Goal: Task Accomplishment & Management: Complete application form

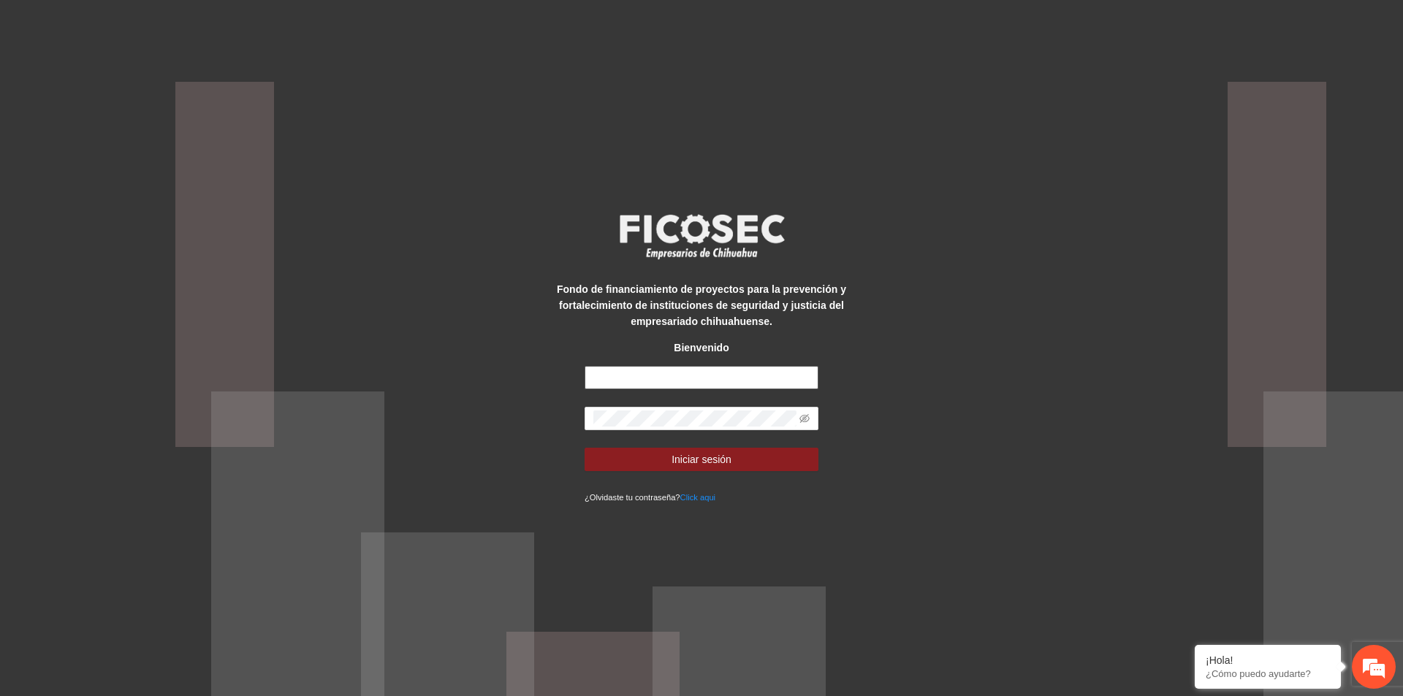
click at [706, 383] on input "text" at bounding box center [701, 377] width 234 height 23
type input "**********"
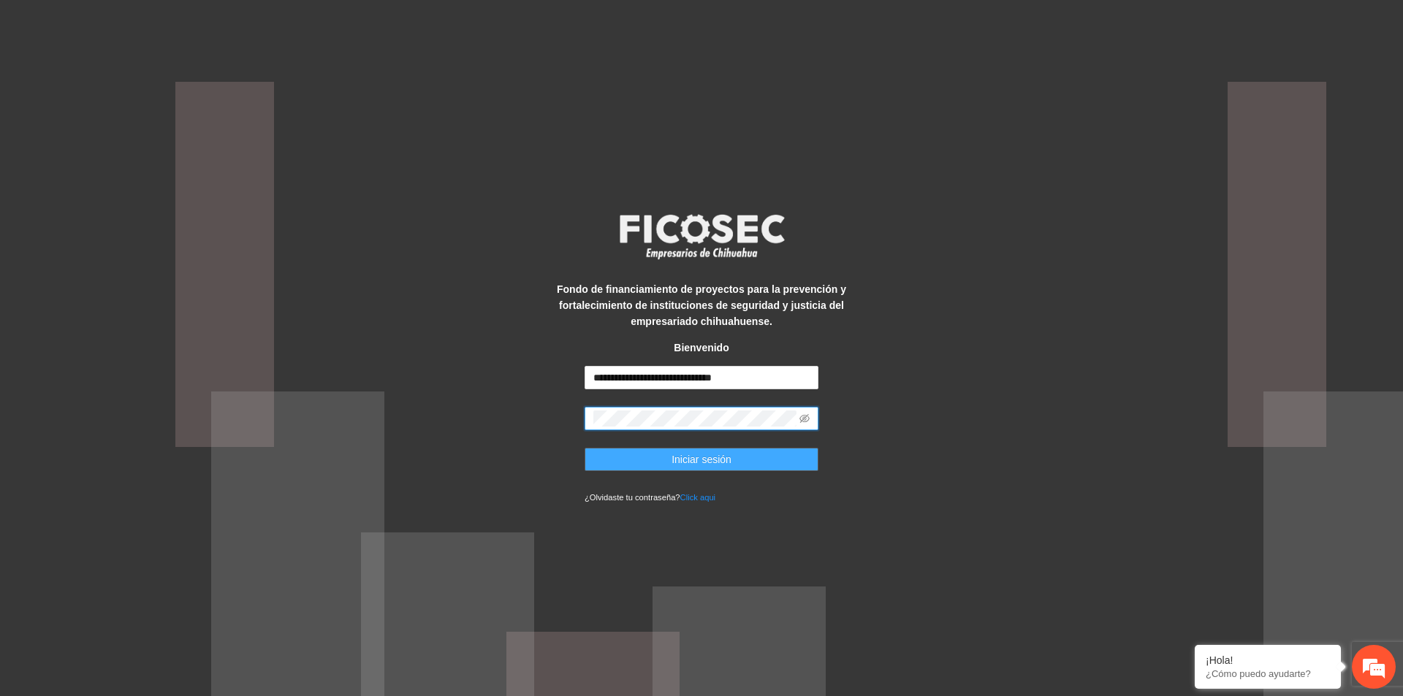
click at [688, 464] on span "Iniciar sesión" at bounding box center [701, 459] width 60 height 16
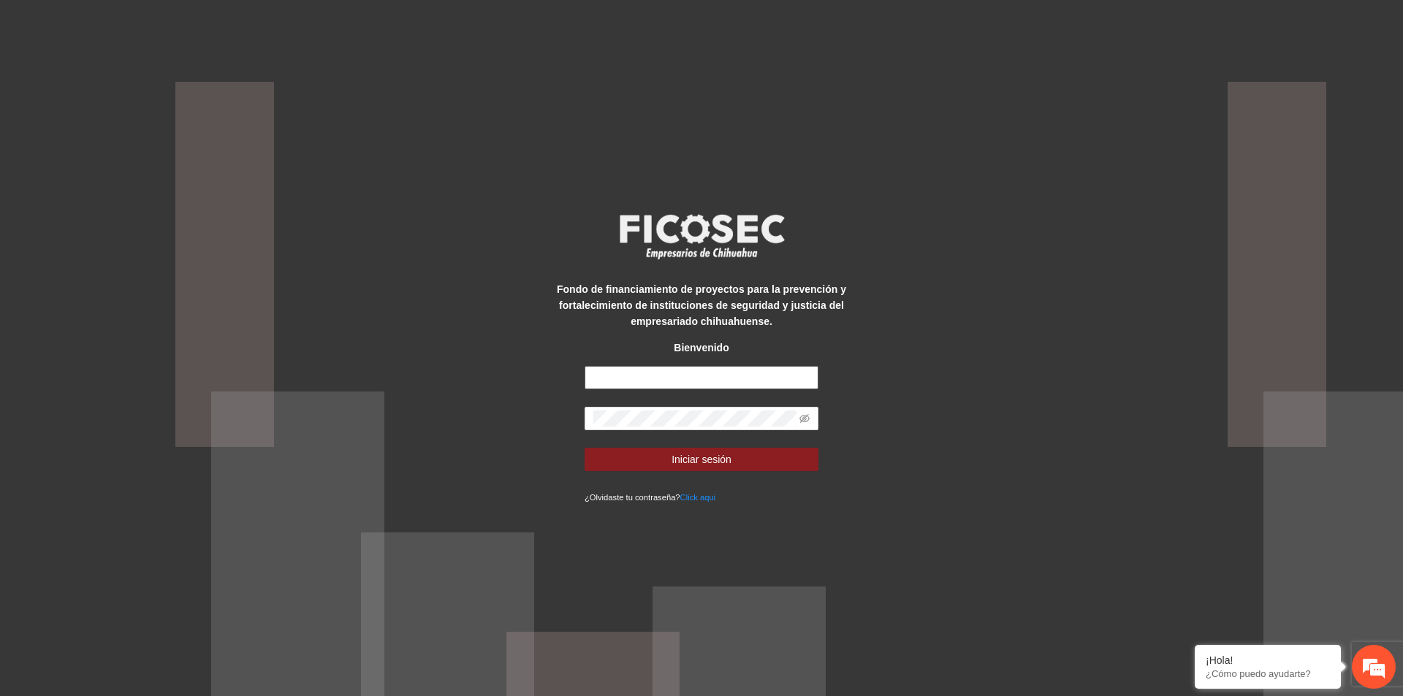
click at [748, 386] on input "text" at bounding box center [701, 377] width 234 height 23
type input "**********"
click at [796, 421] on span at bounding box center [701, 418] width 234 height 23
click at [806, 419] on icon "eye-invisible" at bounding box center [804, 418] width 10 height 10
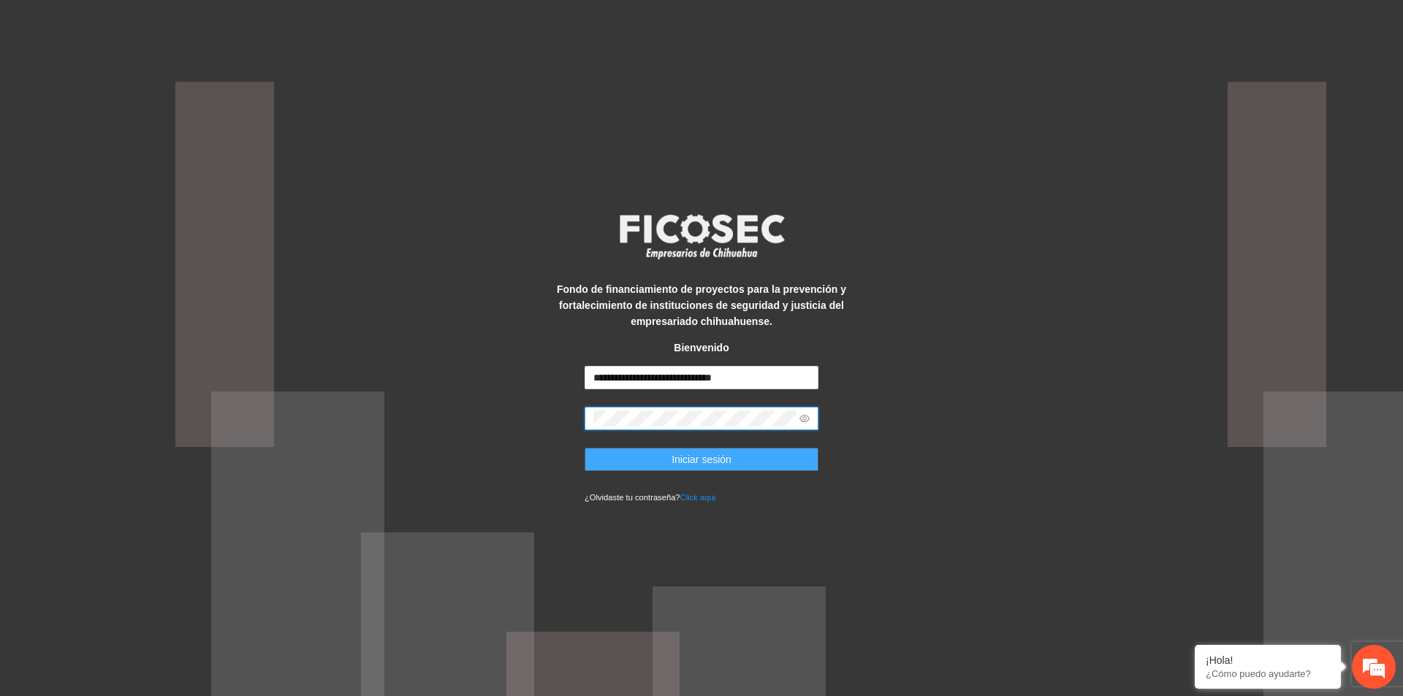
click at [766, 462] on button "Iniciar sesión" at bounding box center [701, 459] width 234 height 23
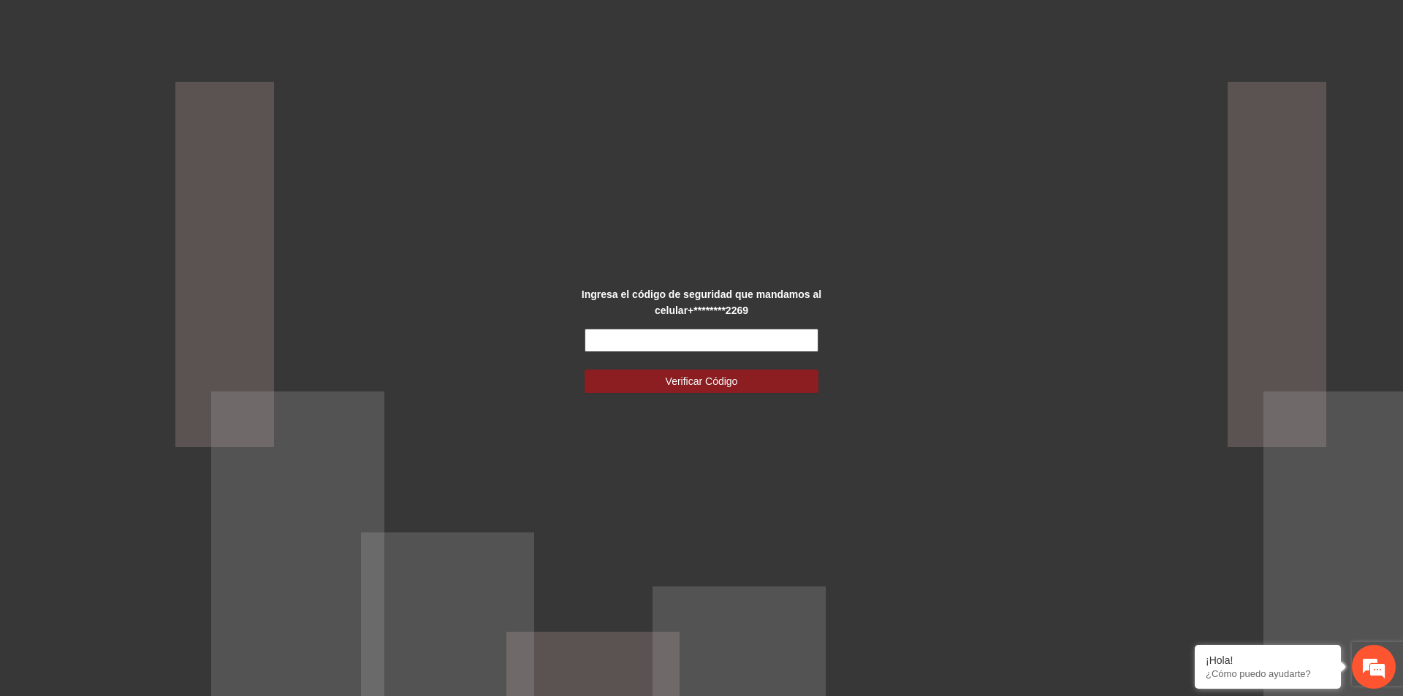
drag, startPoint x: 691, startPoint y: 344, endPoint x: 699, endPoint y: 346, distance: 8.3
click at [691, 344] on input "text" at bounding box center [701, 340] width 234 height 23
type input "******"
click at [695, 379] on span "Verificar Código" at bounding box center [701, 381] width 72 height 16
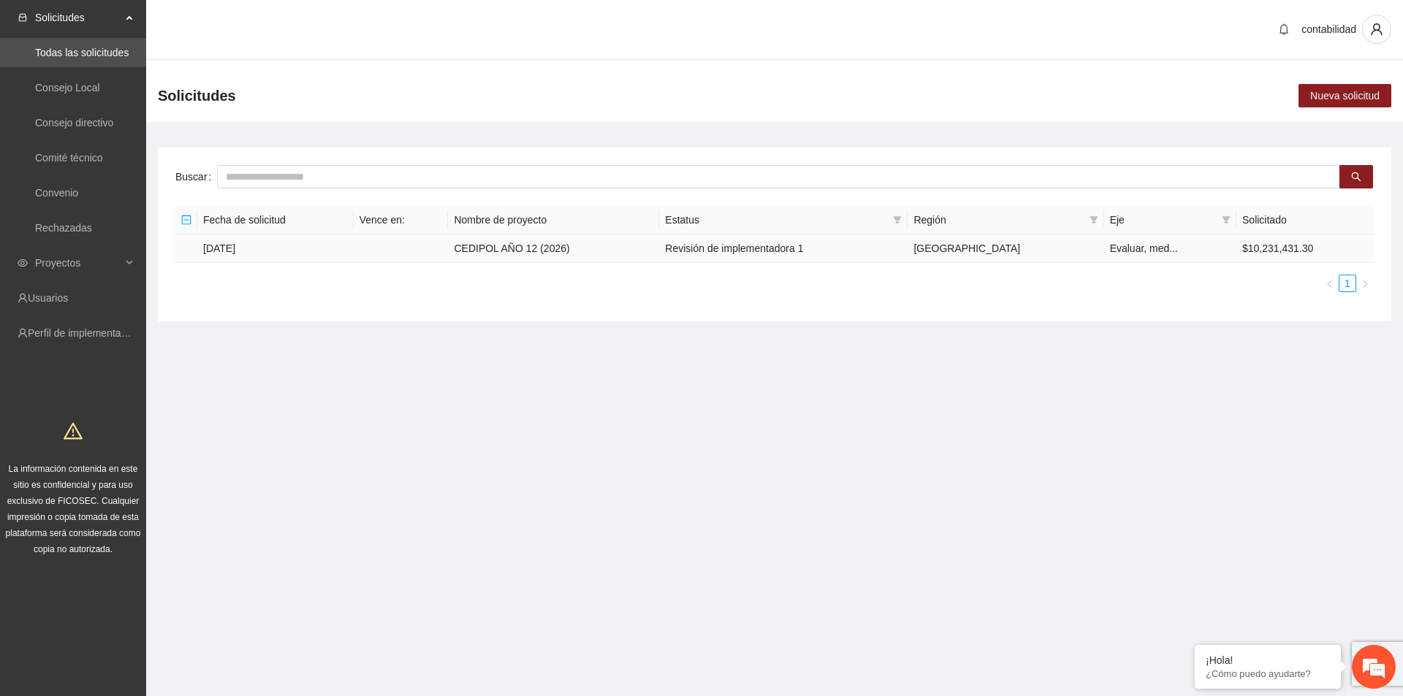
click at [232, 251] on td "11/09/2025" at bounding box center [275, 248] width 156 height 28
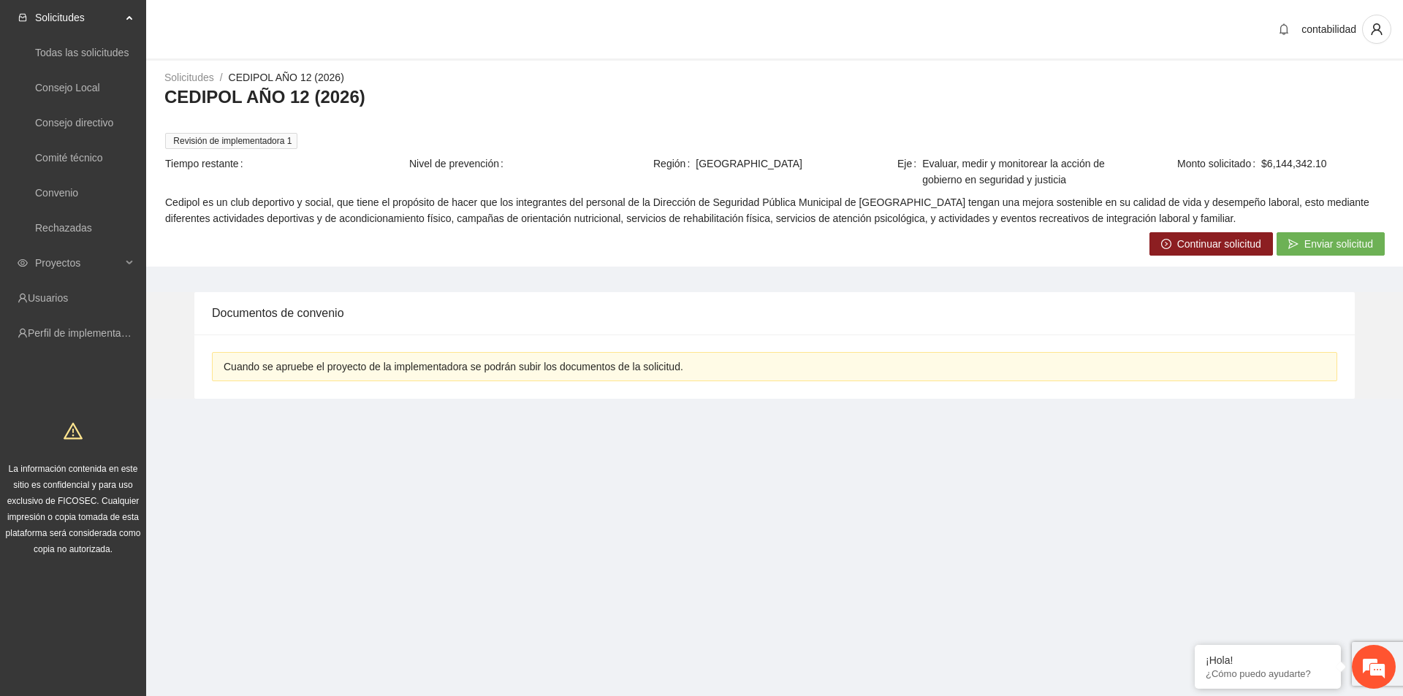
click at [1197, 243] on span "Continuar solicitud" at bounding box center [1219, 244] width 84 height 16
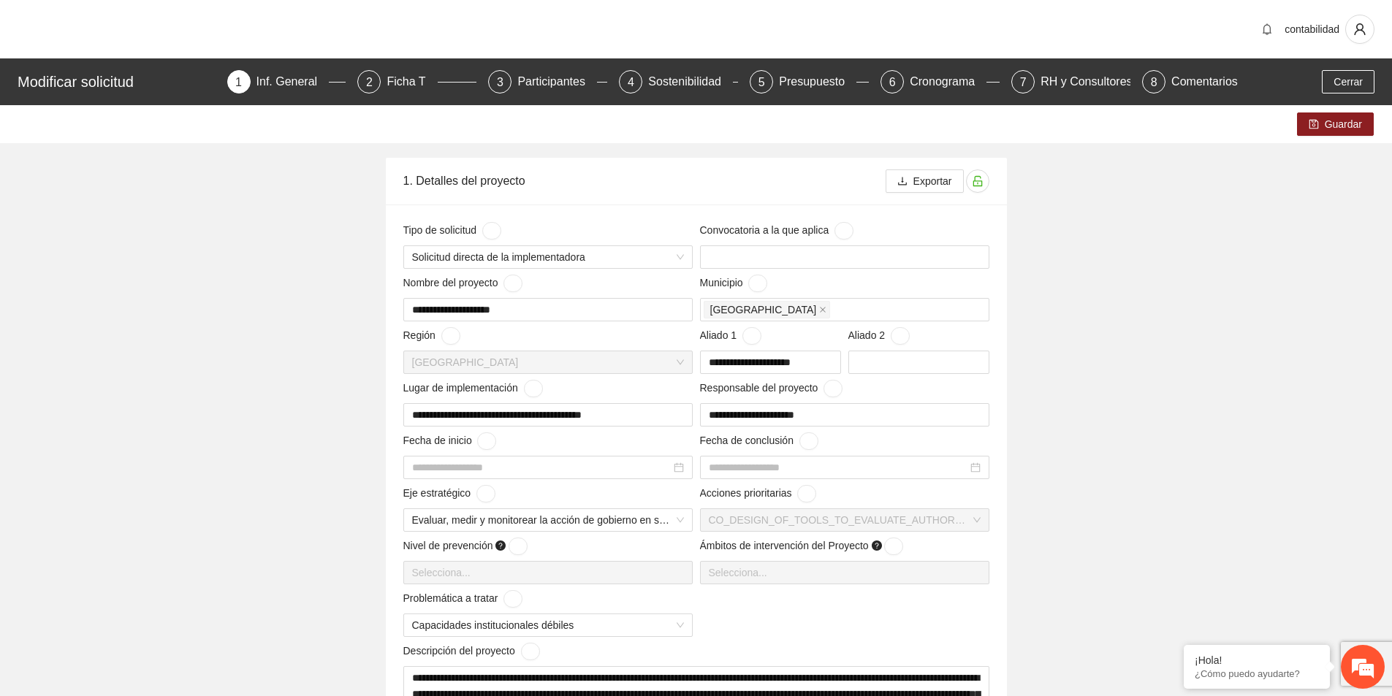
type input "**********"
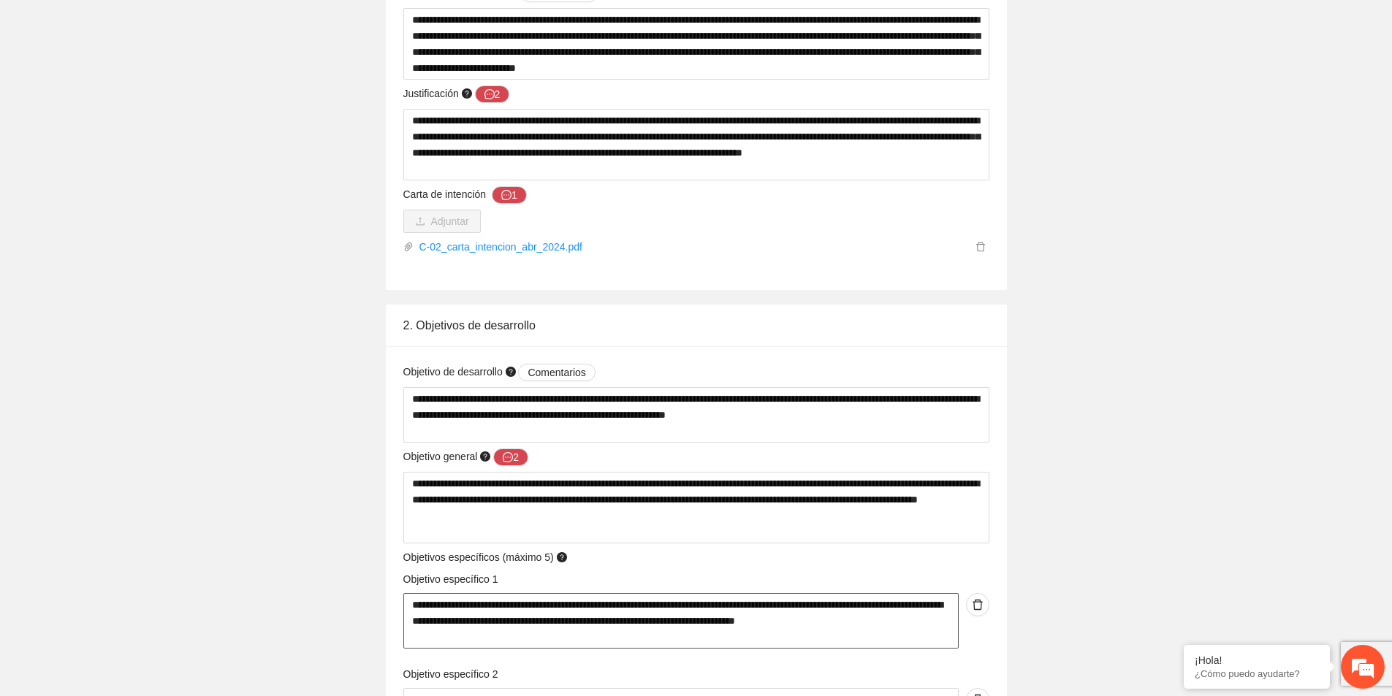
scroll to position [730, 0]
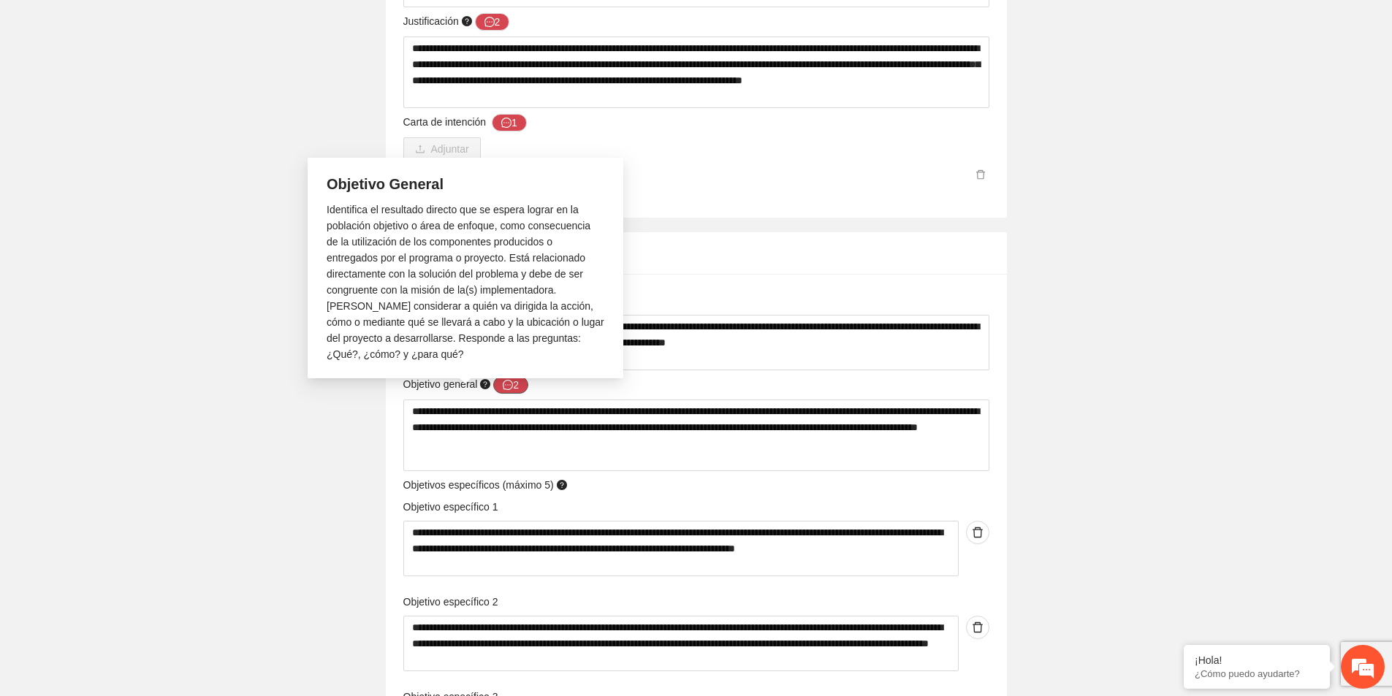
click at [501, 379] on button "2" at bounding box center [510, 385] width 35 height 18
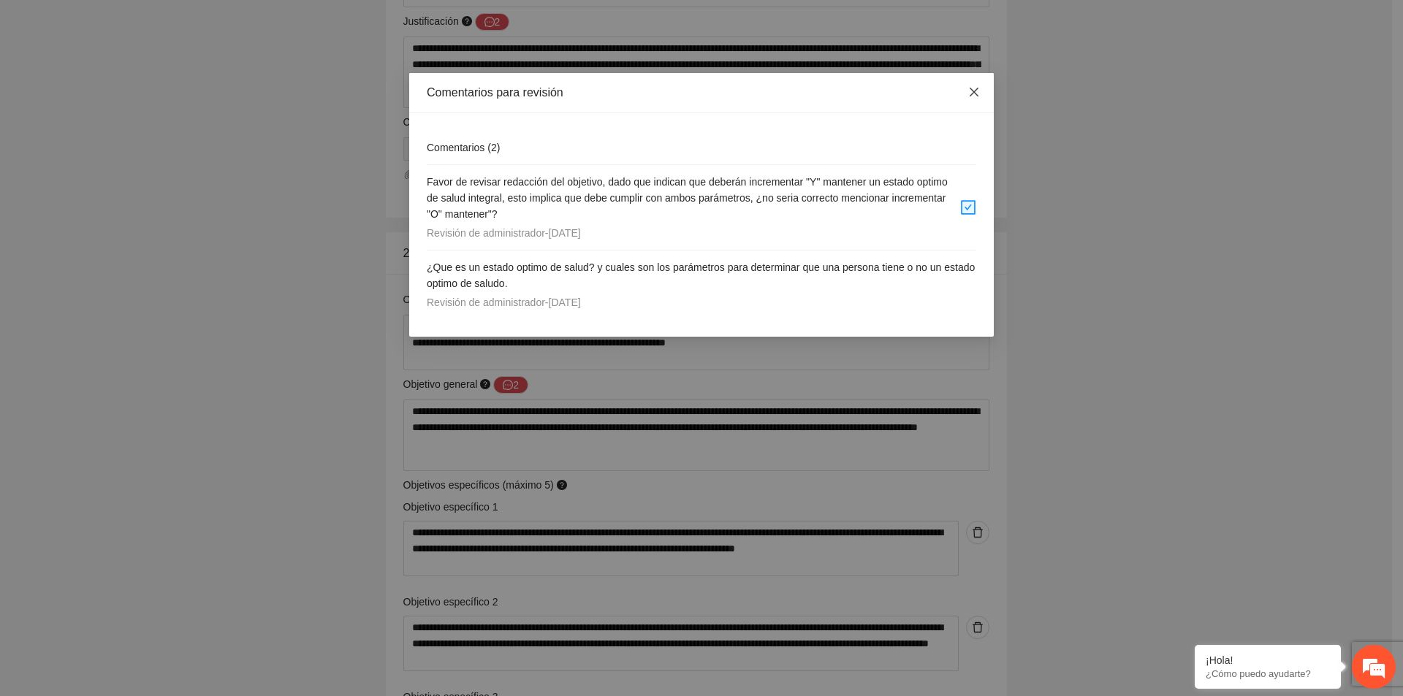
click at [977, 95] on icon "close" at bounding box center [974, 92] width 12 height 12
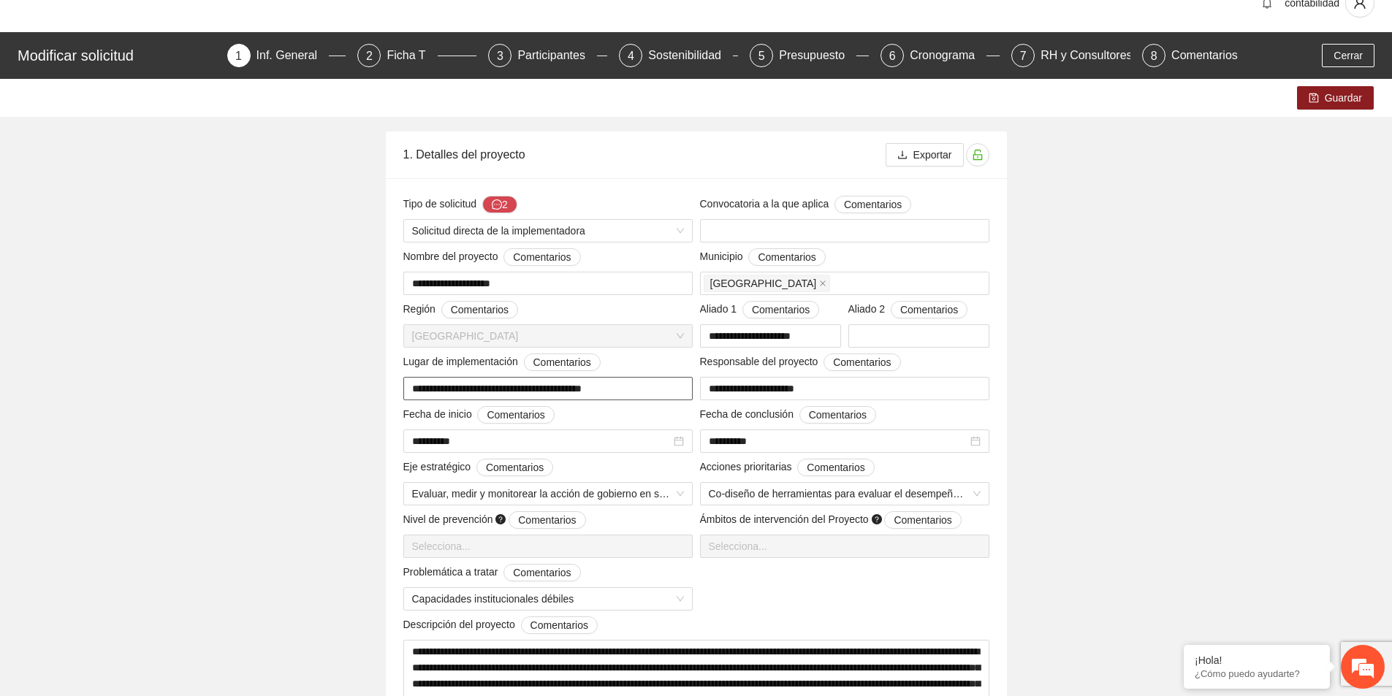
scroll to position [0, 0]
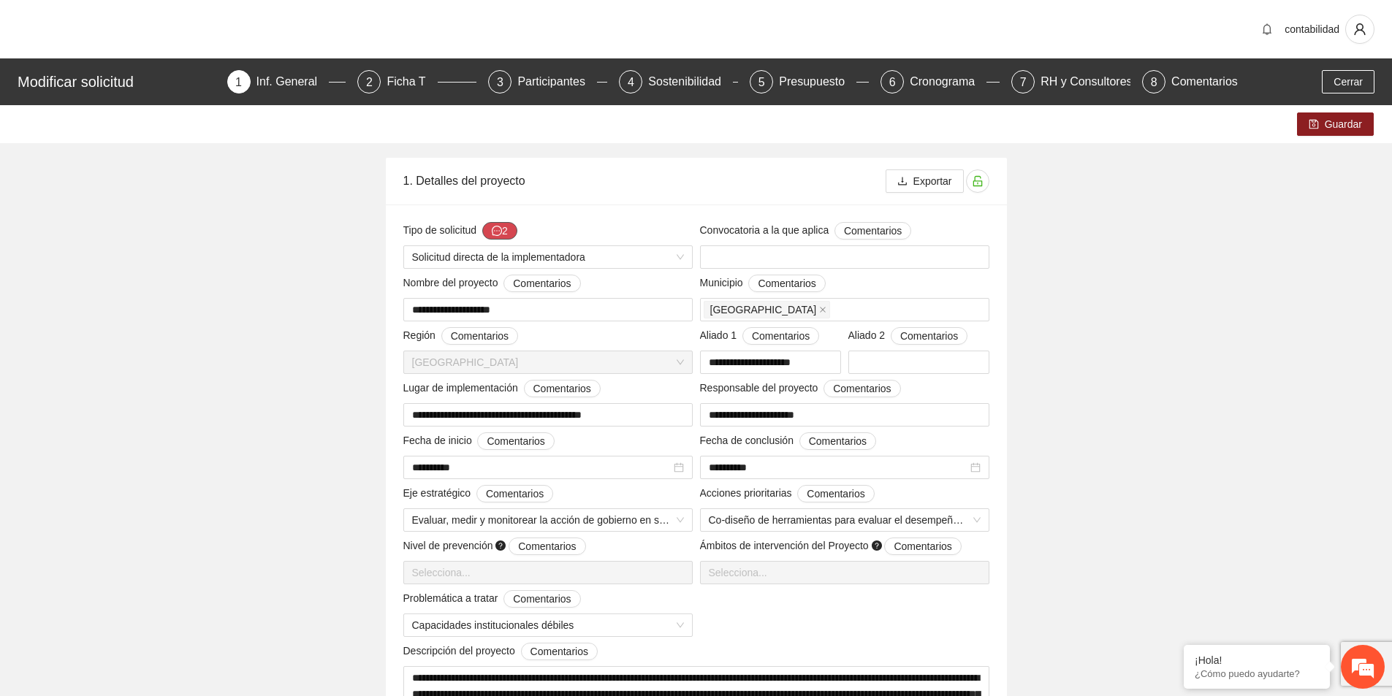
click at [504, 232] on button "2" at bounding box center [499, 231] width 35 height 18
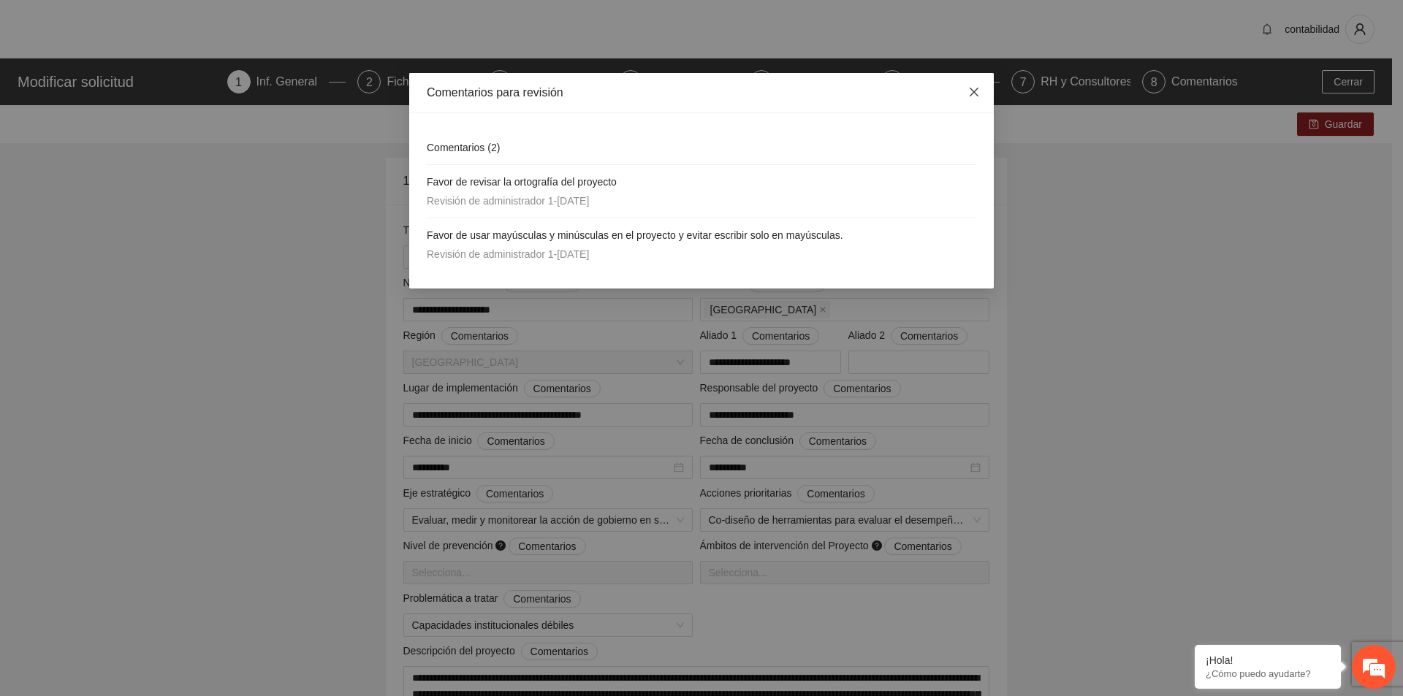
click at [978, 94] on icon "close" at bounding box center [974, 92] width 12 height 12
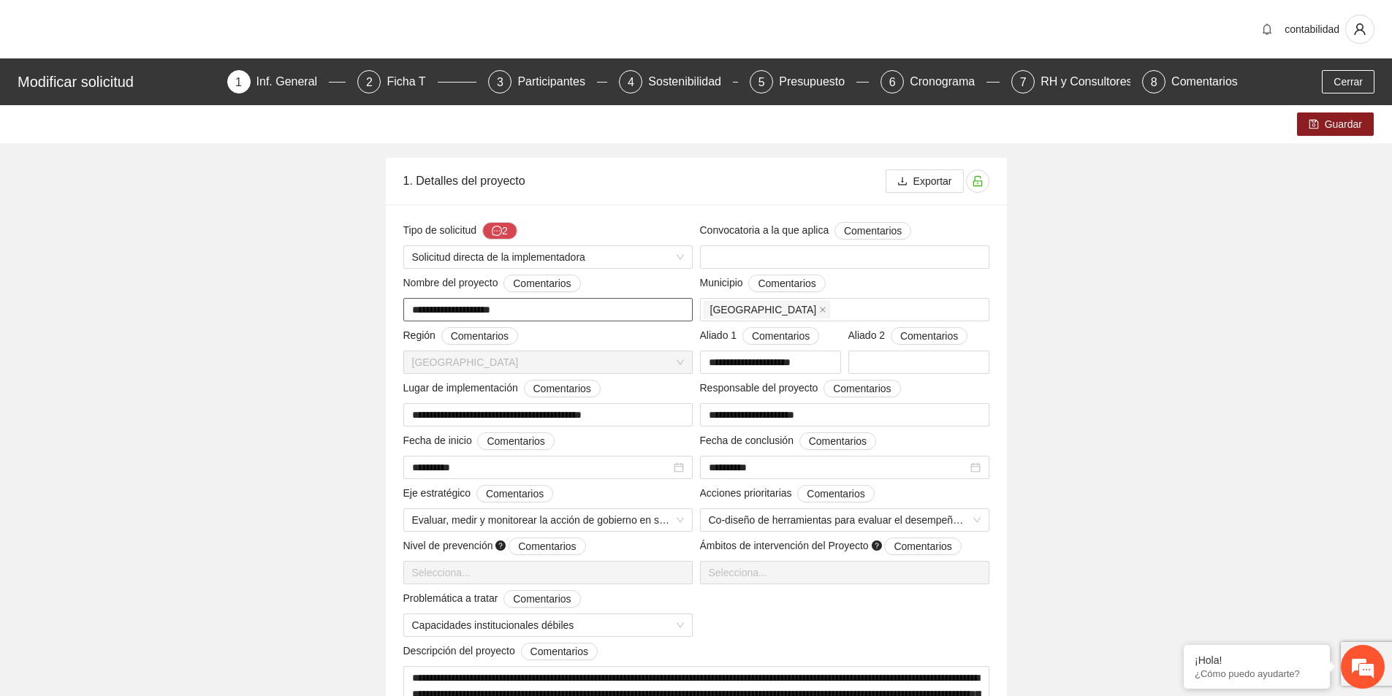
drag, startPoint x: 491, startPoint y: 312, endPoint x: 289, endPoint y: 318, distance: 201.7
type input "**********"
click at [1315, 119] on icon "save" at bounding box center [1313, 124] width 10 height 10
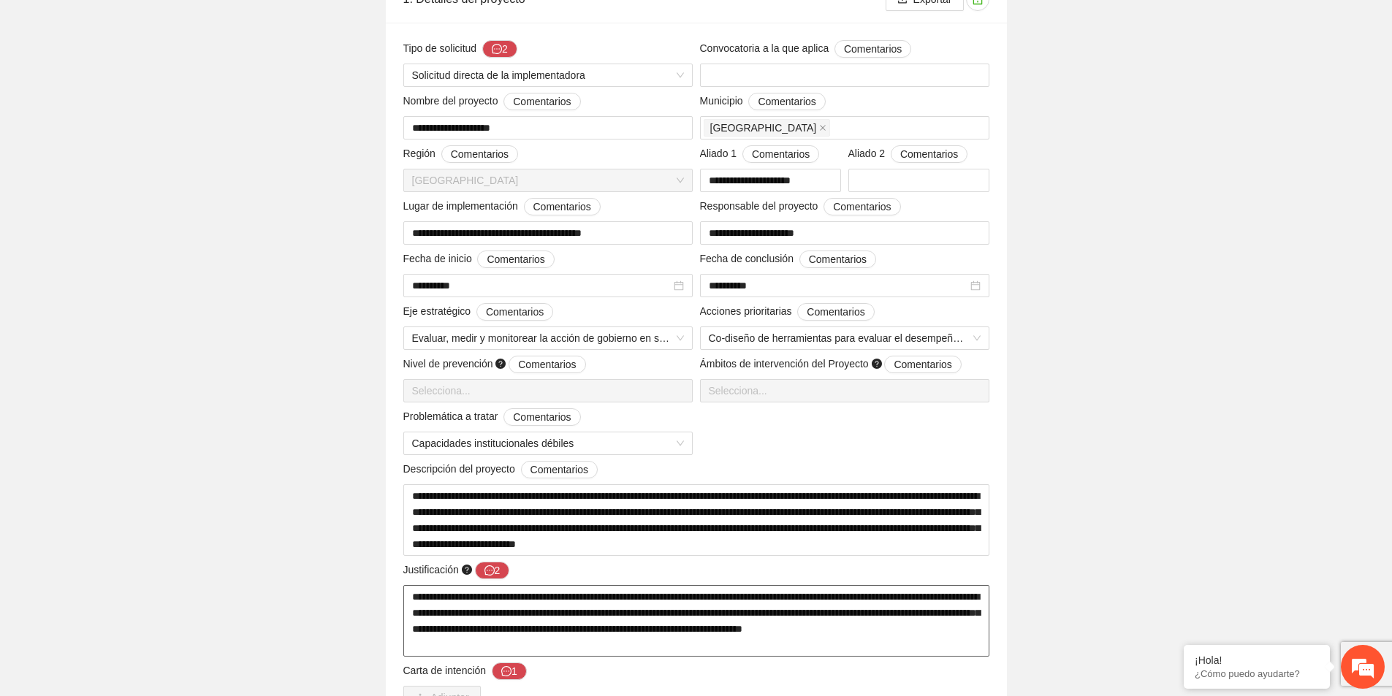
scroll to position [292, 0]
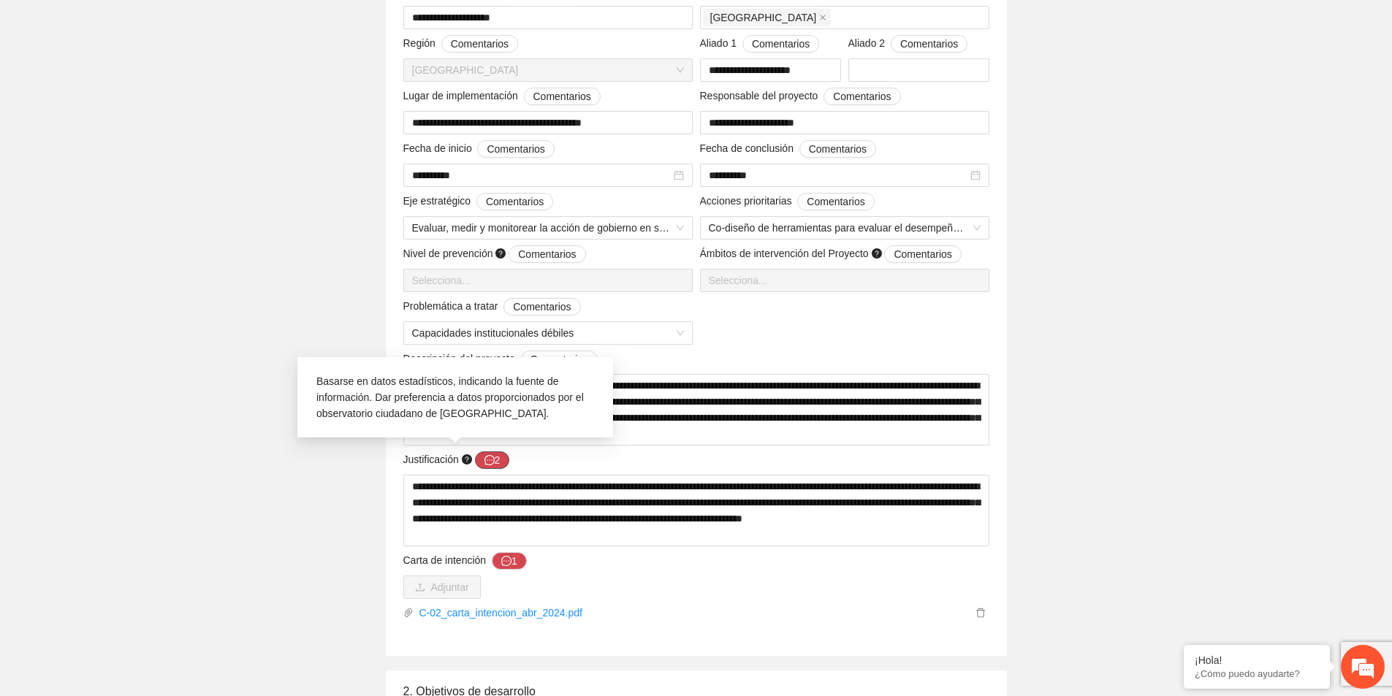
click at [487, 455] on icon "message" at bounding box center [489, 460] width 10 height 10
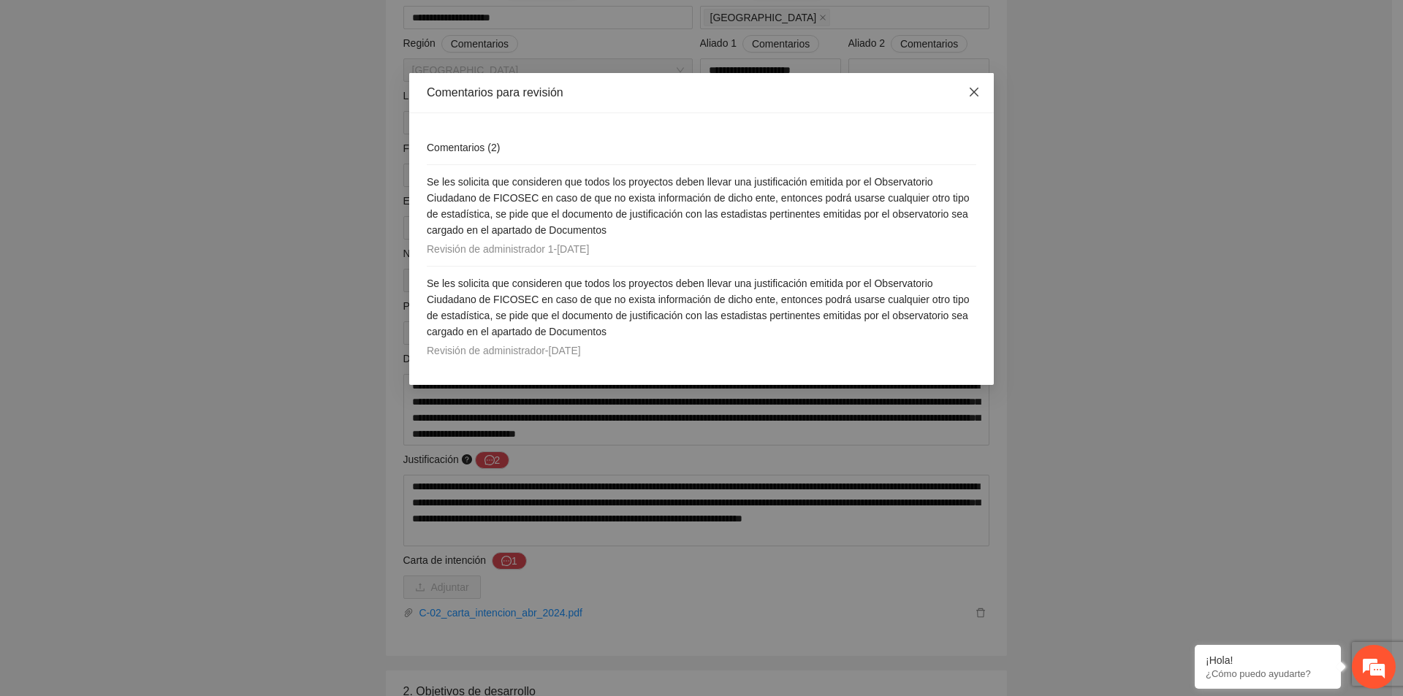
click at [974, 94] on icon "close" at bounding box center [973, 92] width 9 height 9
